Goal: Check status

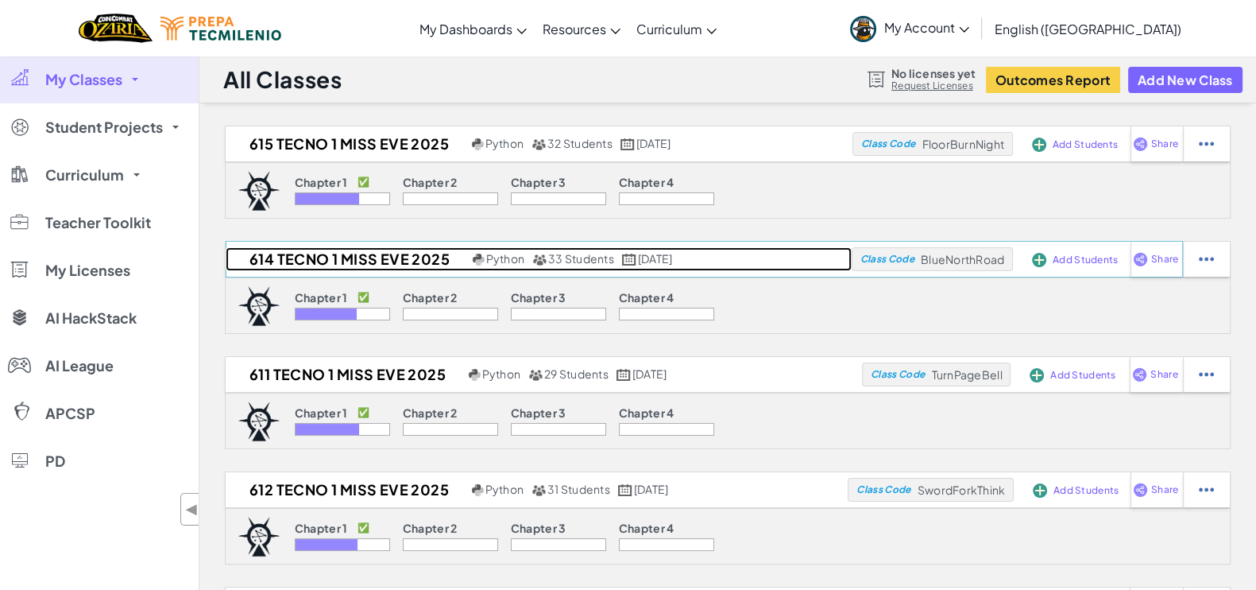
click at [377, 261] on h2 "614 Tecno 1 Miss Eve 2025" at bounding box center [347, 259] width 243 height 24
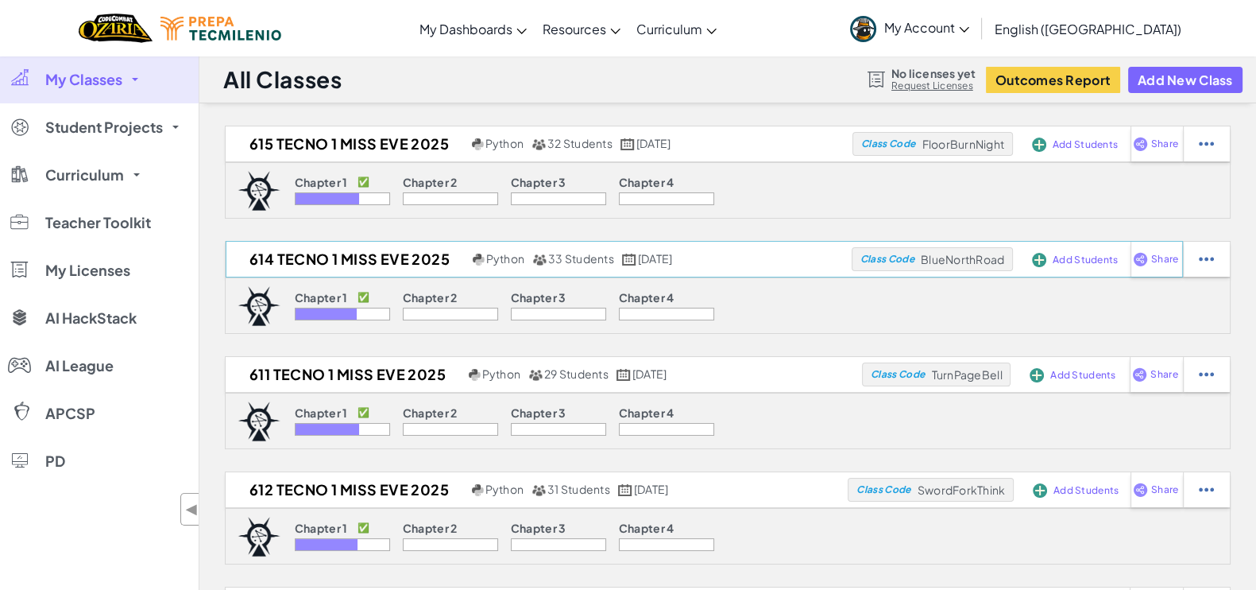
select select "Progress (High to Low)"
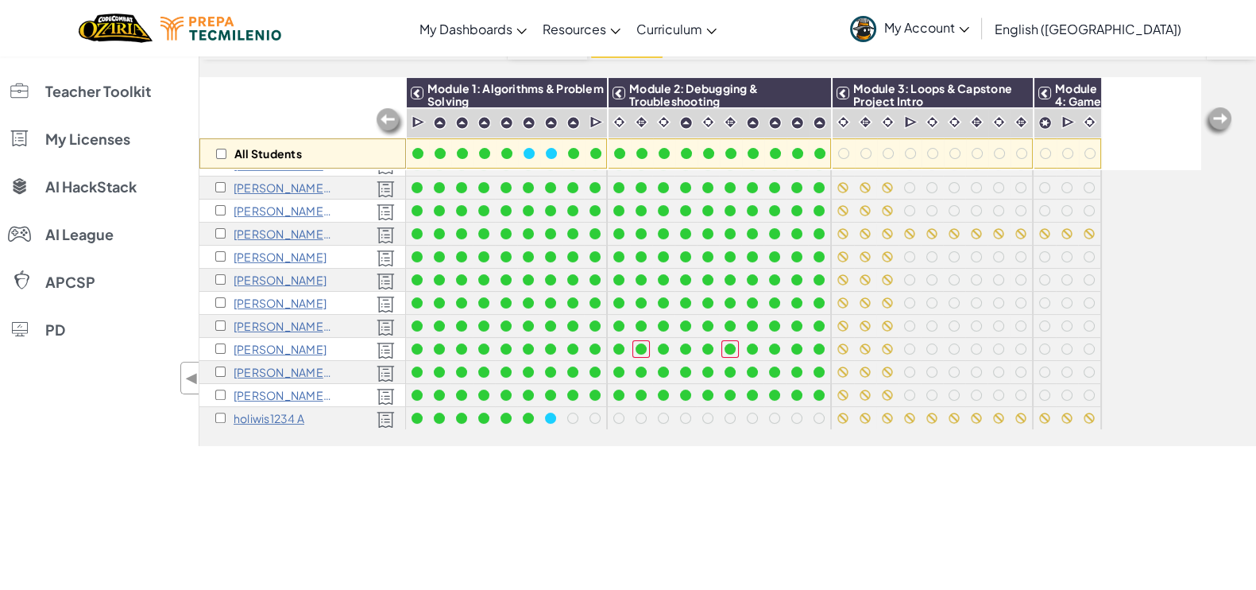
scroll to position [517, 0]
